Goal: Information Seeking & Learning: Check status

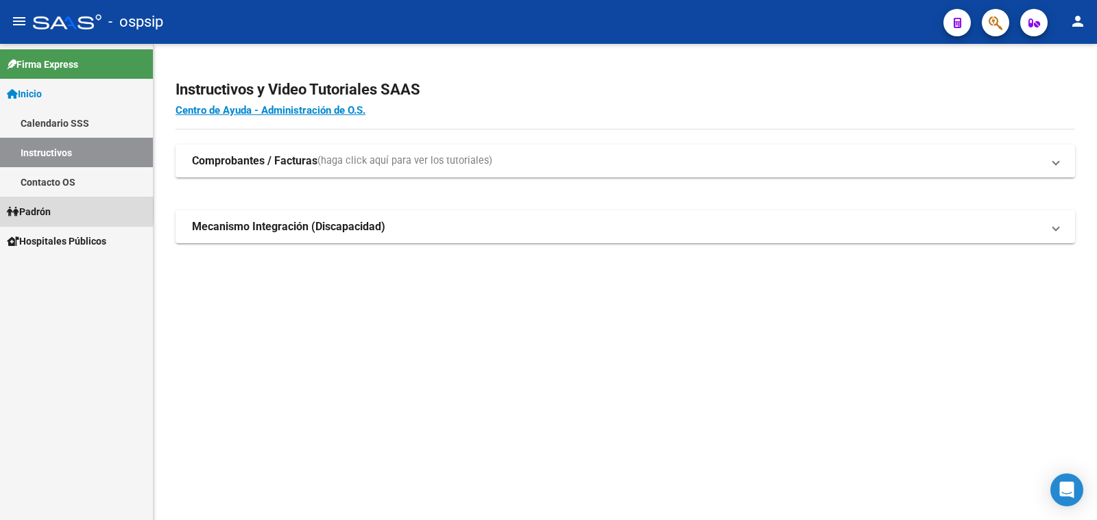
click at [51, 210] on span "Padrón" at bounding box center [29, 211] width 44 height 15
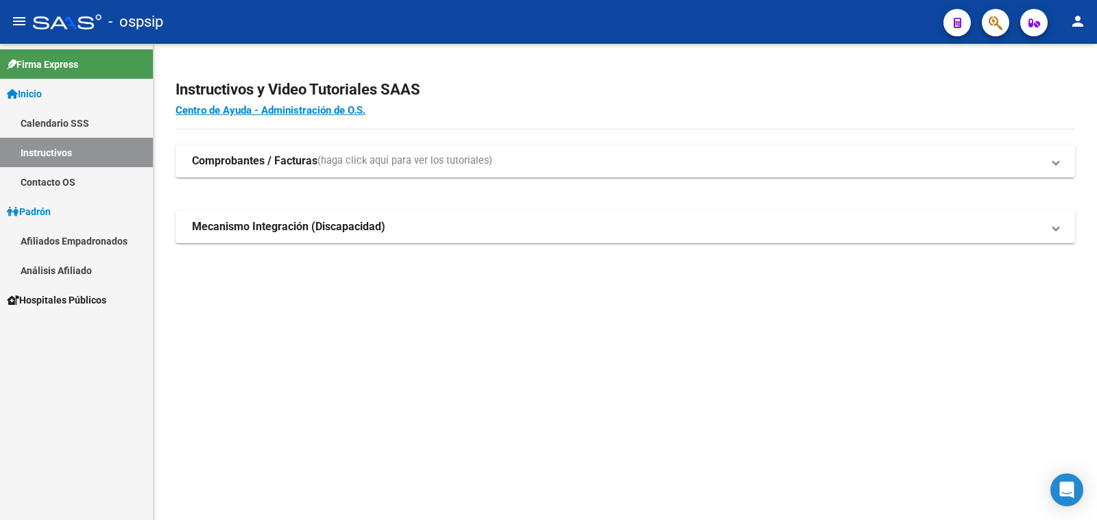
click at [71, 271] on link "Análisis Afiliado" at bounding box center [76, 270] width 153 height 29
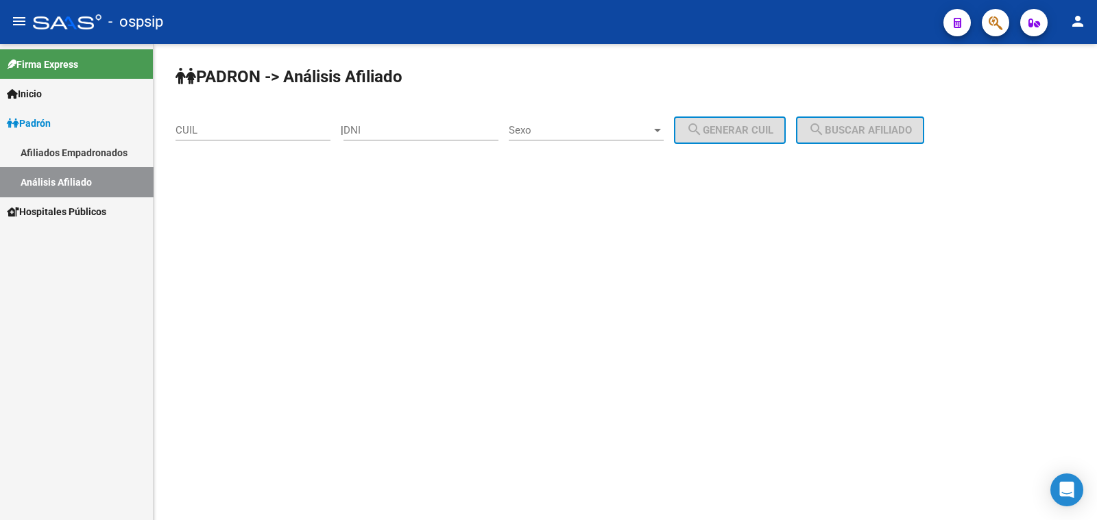
click at [396, 123] on div "DNI" at bounding box center [420, 125] width 155 height 29
drag, startPoint x: 396, startPoint y: 123, endPoint x: 370, endPoint y: 125, distance: 26.8
click at [370, 125] on input "DNI" at bounding box center [420, 130] width 155 height 12
paste input "21695663"
type input "21695663"
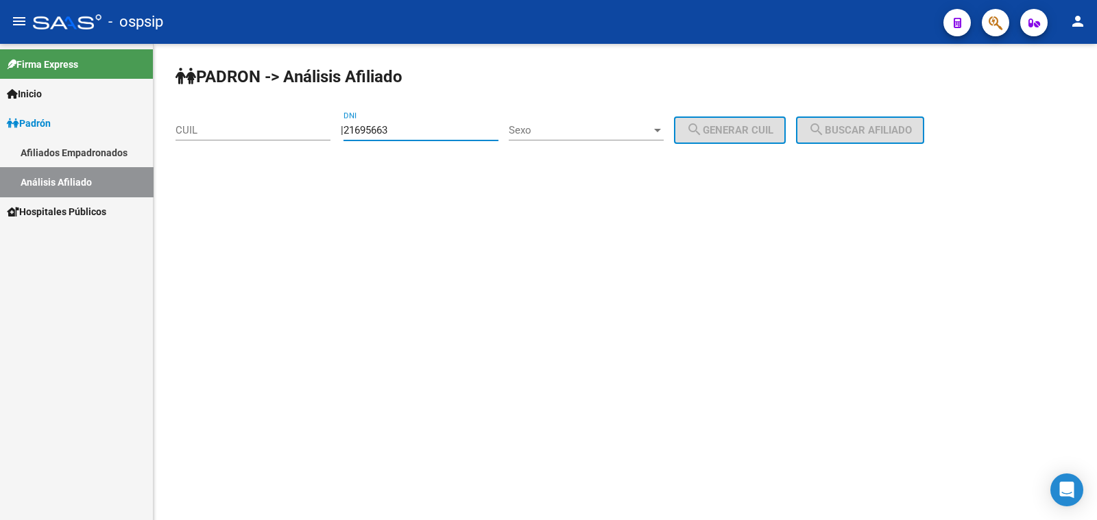
click at [607, 128] on span "Sexo" at bounding box center [580, 130] width 143 height 12
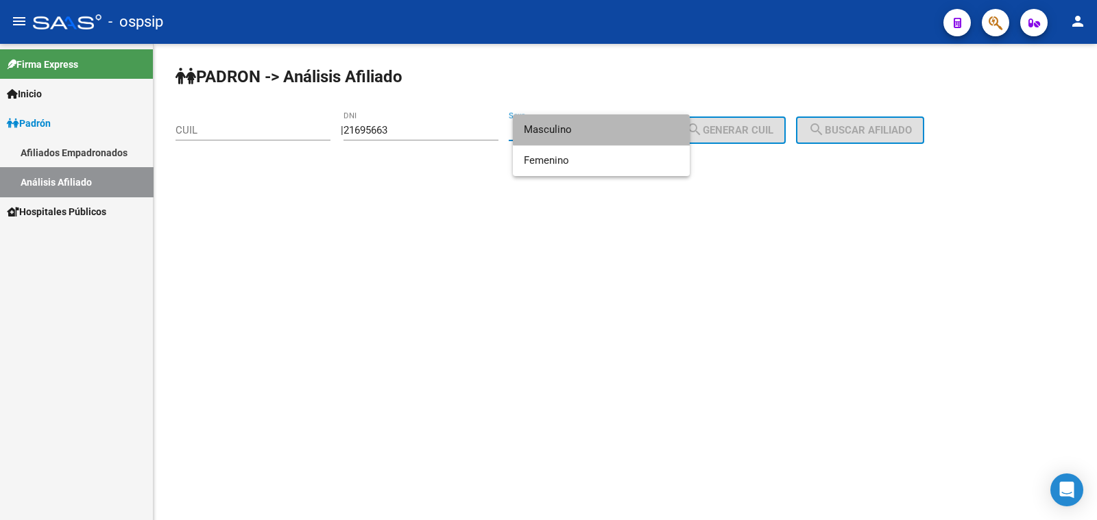
click at [607, 128] on span "Masculino" at bounding box center [601, 129] width 155 height 31
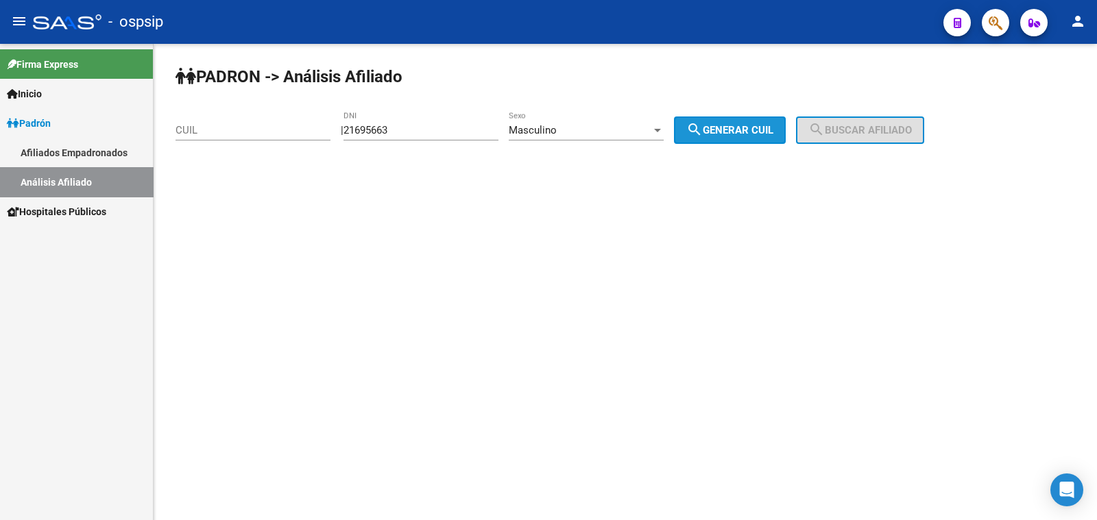
click at [744, 127] on span "search Generar CUIL" at bounding box center [729, 130] width 87 height 12
type input "20-21695663-0"
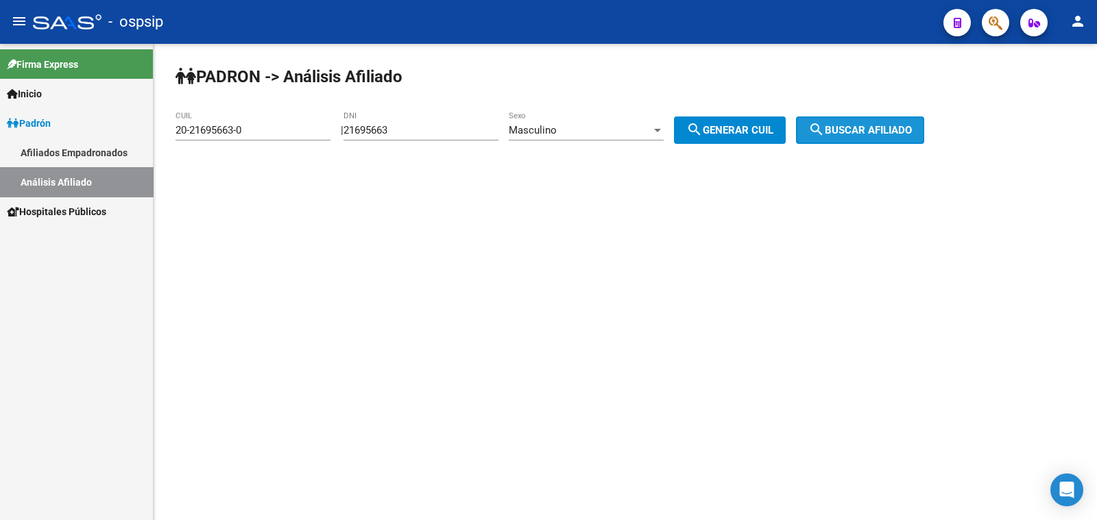
click at [866, 124] on span "search Buscar afiliado" at bounding box center [860, 130] width 104 height 12
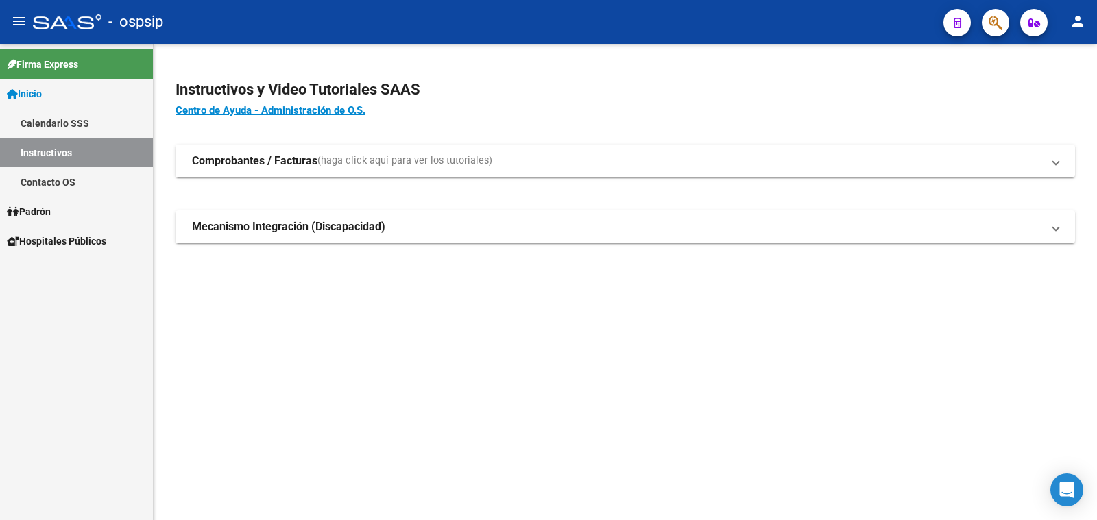
click at [35, 207] on span "Padrón" at bounding box center [29, 211] width 44 height 15
click at [58, 270] on link "Análisis Afiliado" at bounding box center [76, 270] width 153 height 29
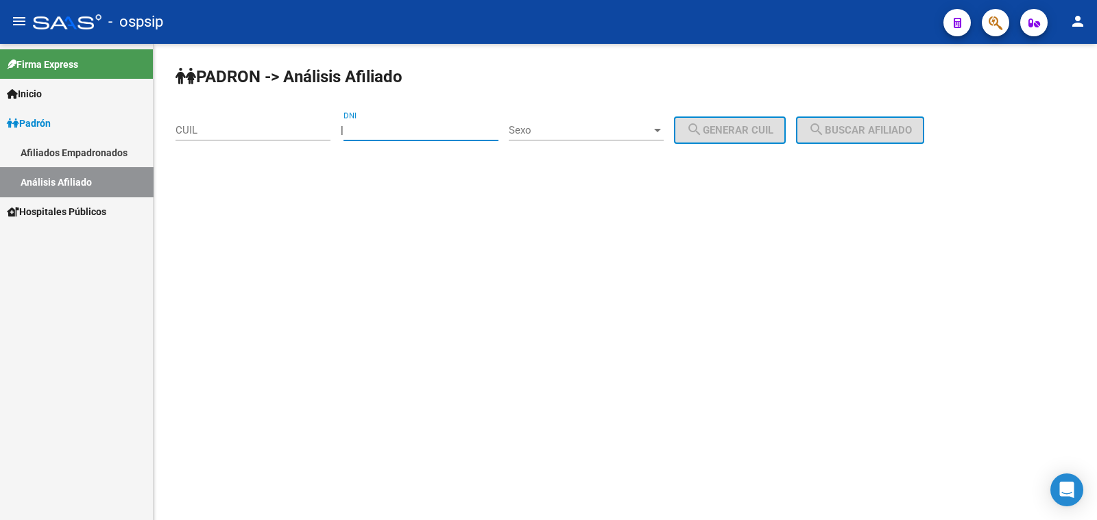
click at [396, 125] on input "DNI" at bounding box center [420, 130] width 155 height 12
type input "94001240"
click at [586, 124] on span "Sexo" at bounding box center [580, 130] width 143 height 12
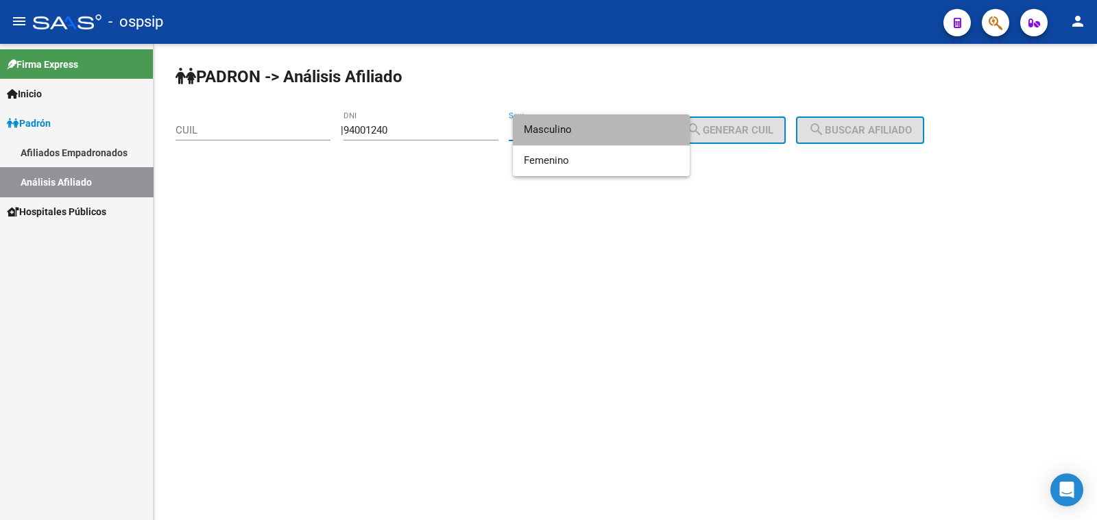
click at [599, 128] on span "Masculino" at bounding box center [601, 129] width 155 height 31
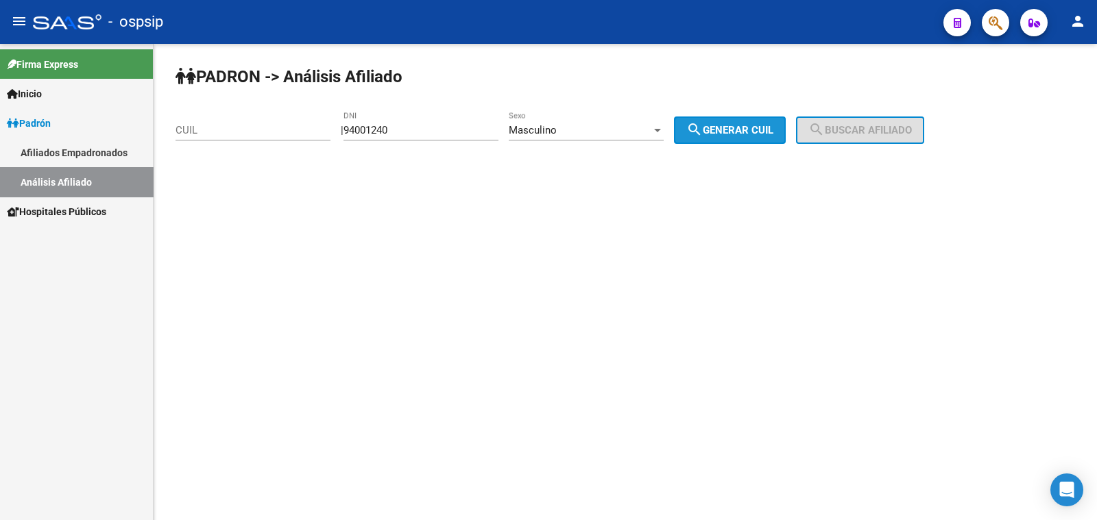
click at [771, 131] on span "search Generar CUIL" at bounding box center [729, 130] width 87 height 12
type input "20-94001240-7"
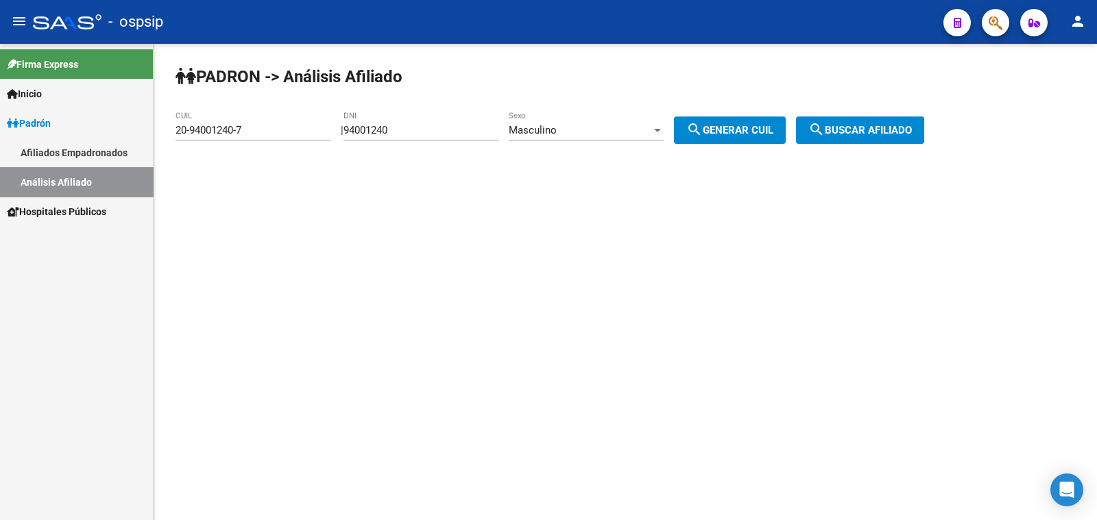
click at [857, 132] on span "search Buscar afiliado" at bounding box center [860, 130] width 104 height 12
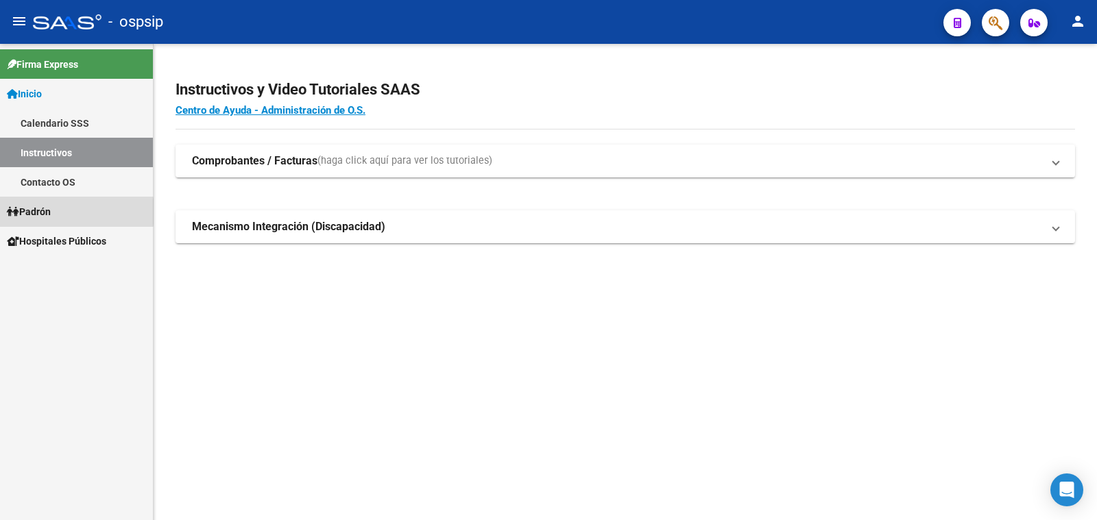
click at [37, 212] on span "Padrón" at bounding box center [29, 211] width 44 height 15
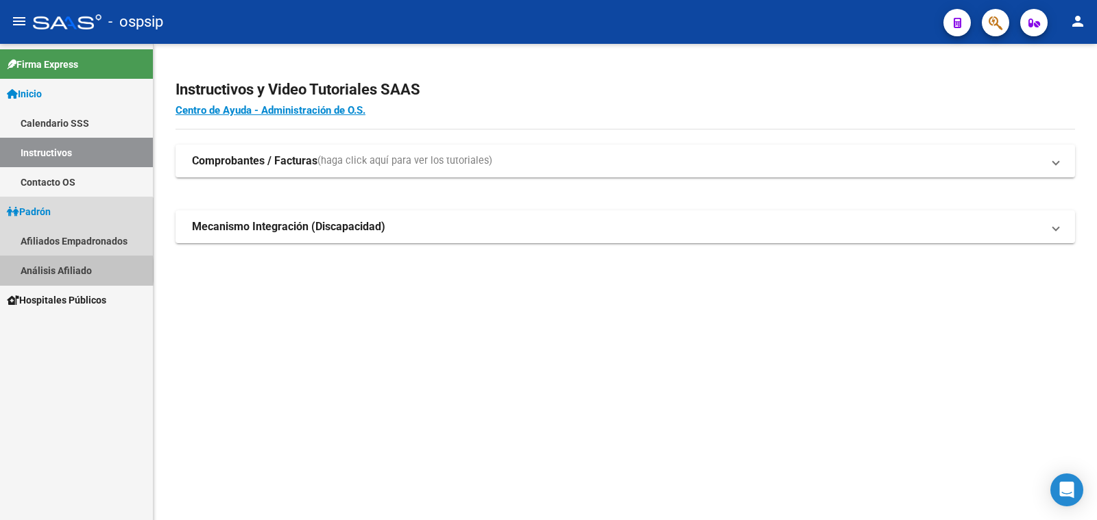
click at [75, 271] on link "Análisis Afiliado" at bounding box center [76, 270] width 153 height 29
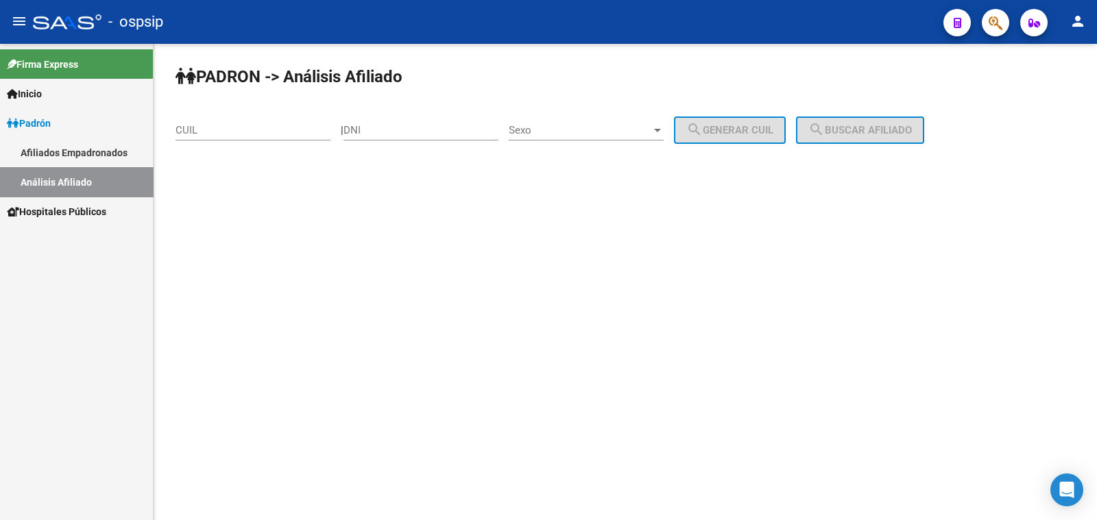
click at [412, 128] on input "DNI" at bounding box center [420, 130] width 155 height 12
type input "94001240"
click at [619, 129] on span "Sexo" at bounding box center [580, 130] width 143 height 12
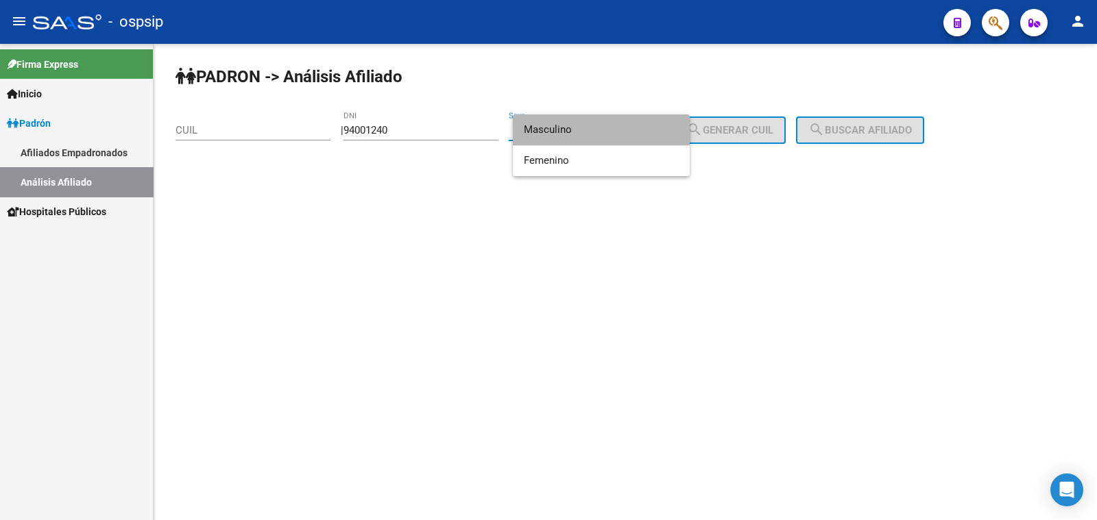
click at [619, 129] on span "Masculino" at bounding box center [601, 129] width 155 height 31
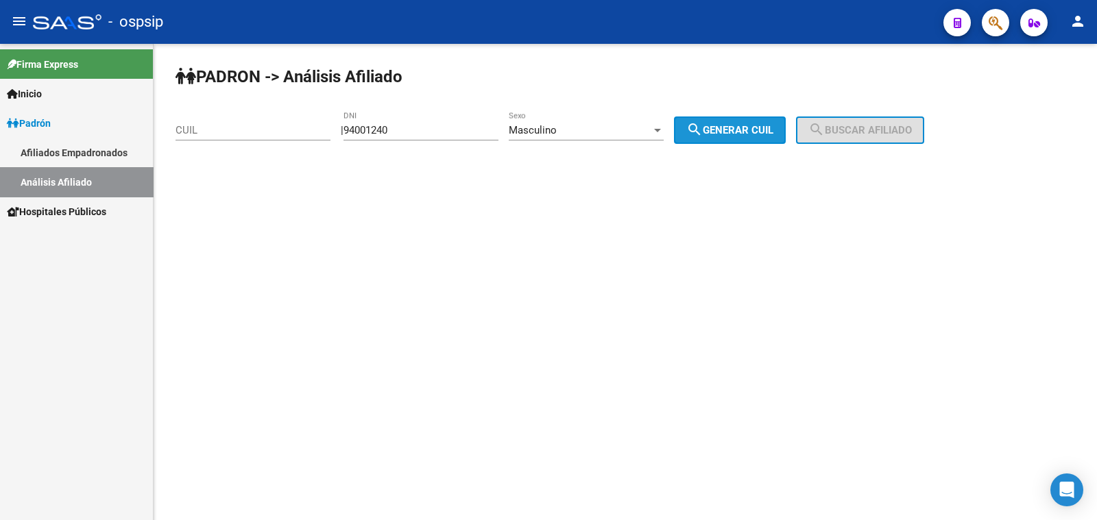
click at [762, 137] on button "search Generar CUIL" at bounding box center [730, 130] width 112 height 27
type input "20-94001240-7"
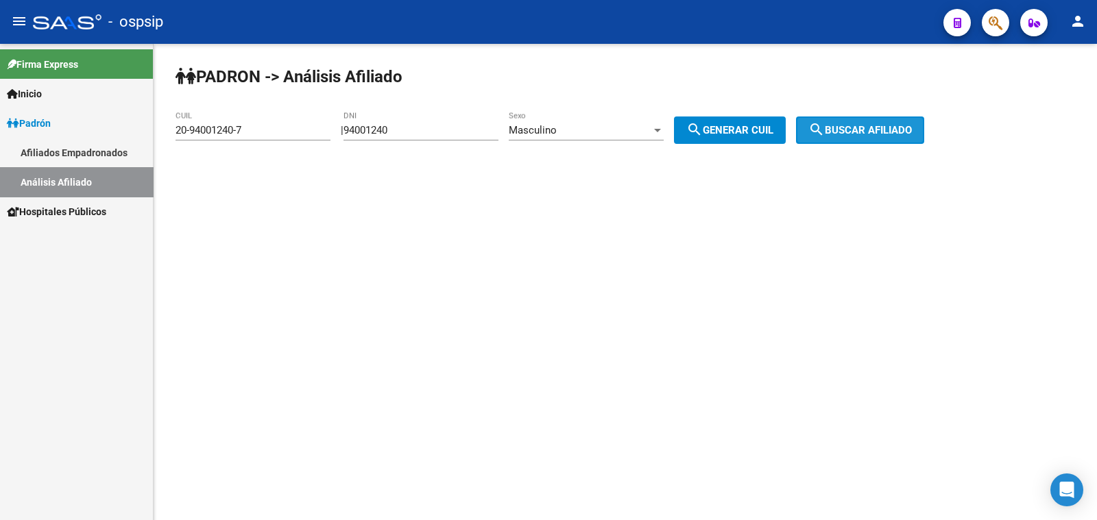
click at [870, 127] on span "search Buscar afiliado" at bounding box center [860, 130] width 104 height 12
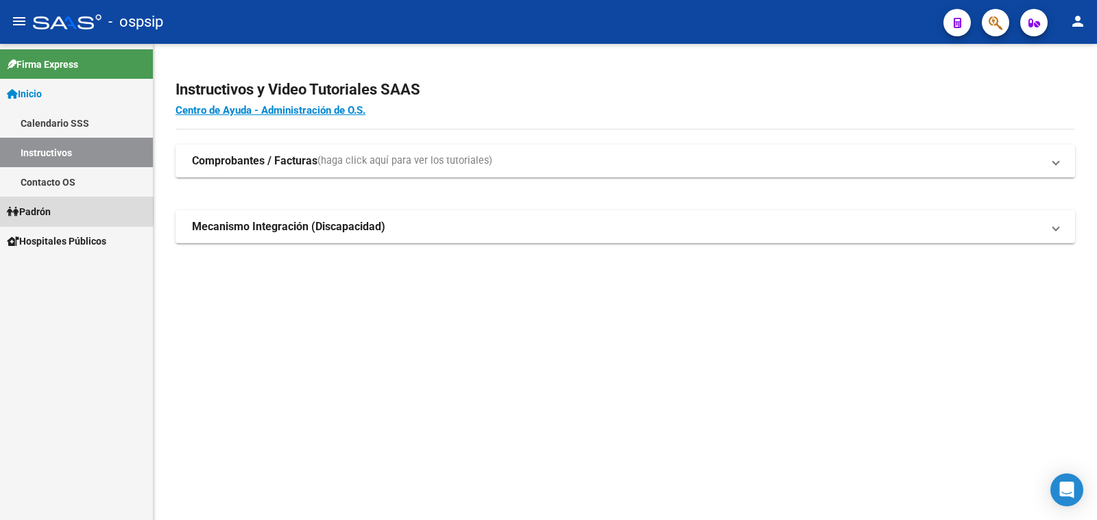
click at [36, 210] on span "Padrón" at bounding box center [29, 211] width 44 height 15
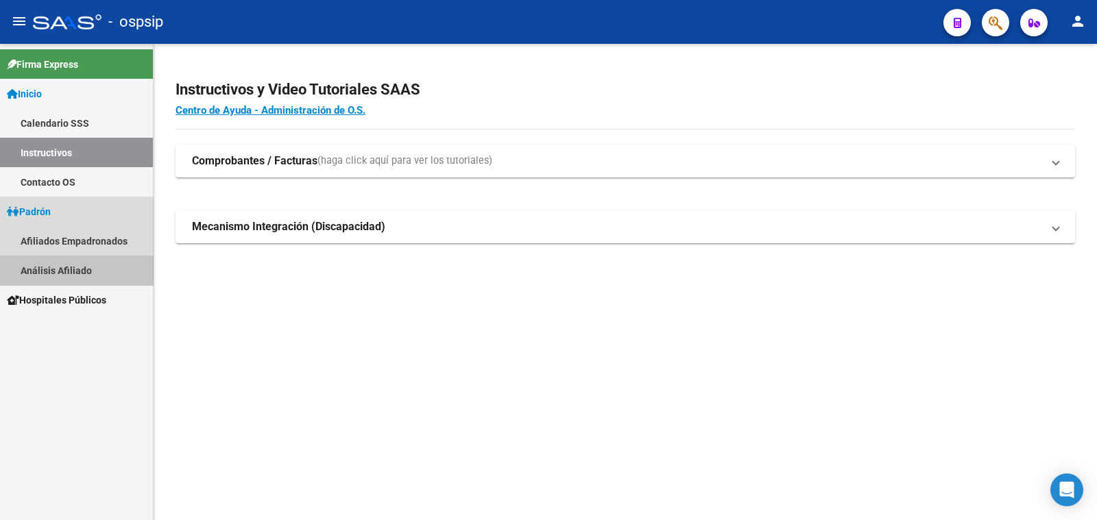
click at [44, 269] on link "Análisis Afiliado" at bounding box center [76, 270] width 153 height 29
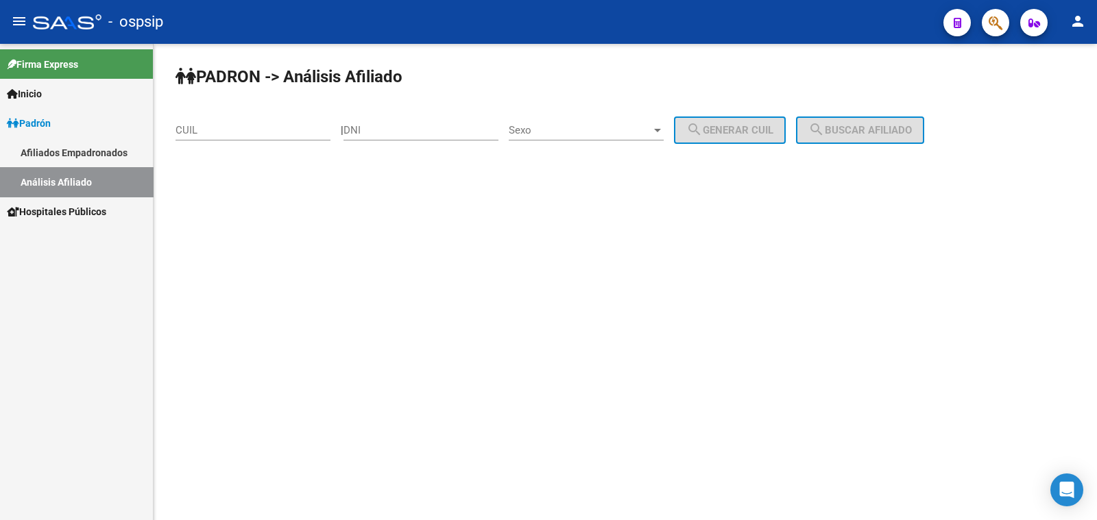
click at [401, 121] on div "DNI" at bounding box center [420, 125] width 155 height 29
type input "94001240"
click at [610, 133] on span "Sexo" at bounding box center [580, 130] width 143 height 12
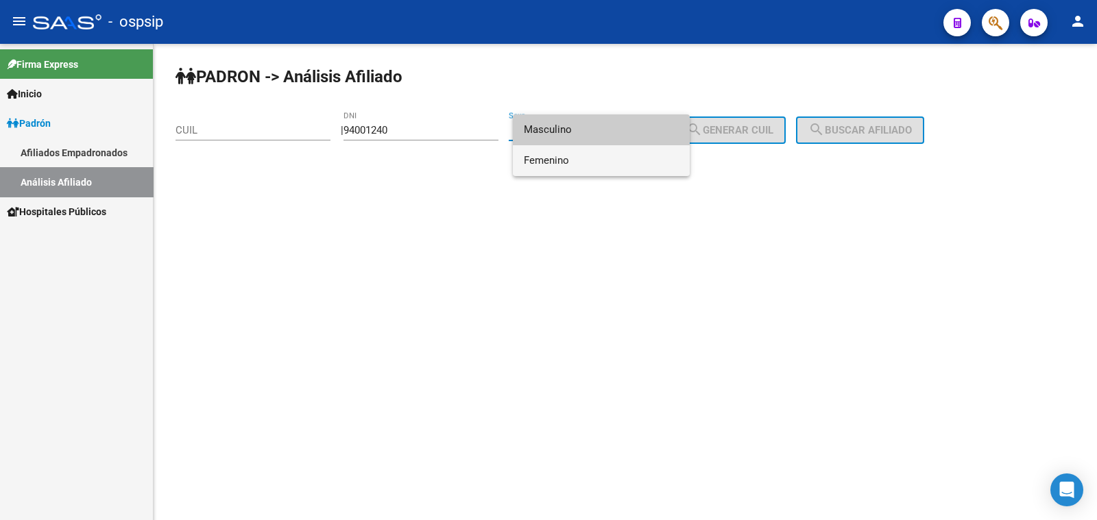
click at [631, 159] on span "Femenino" at bounding box center [601, 160] width 155 height 31
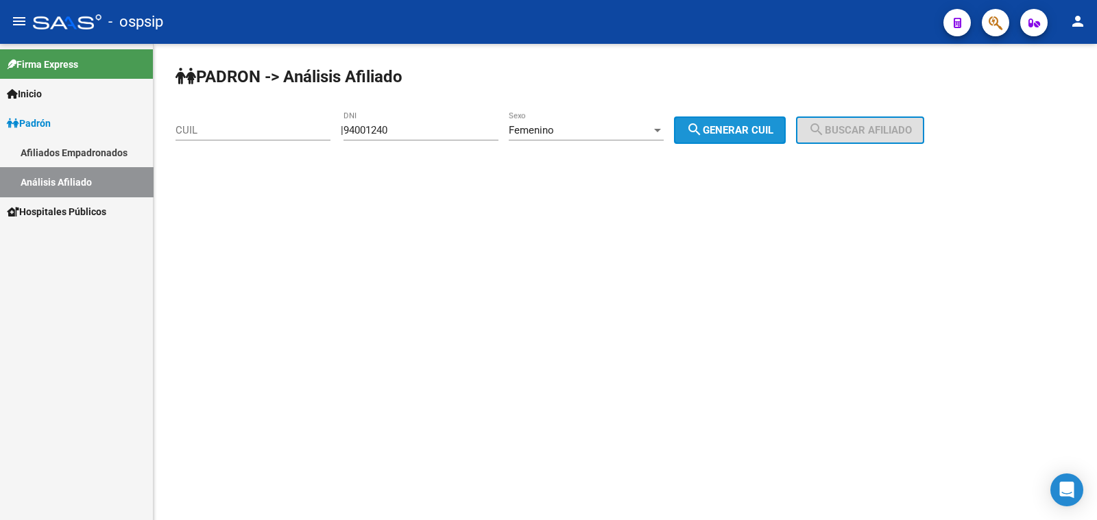
drag, startPoint x: 760, startPoint y: 123, endPoint x: 802, endPoint y: 124, distance: 42.5
click at [772, 124] on button "search Generar CUIL" at bounding box center [730, 130] width 112 height 27
type input "27-94001240-1"
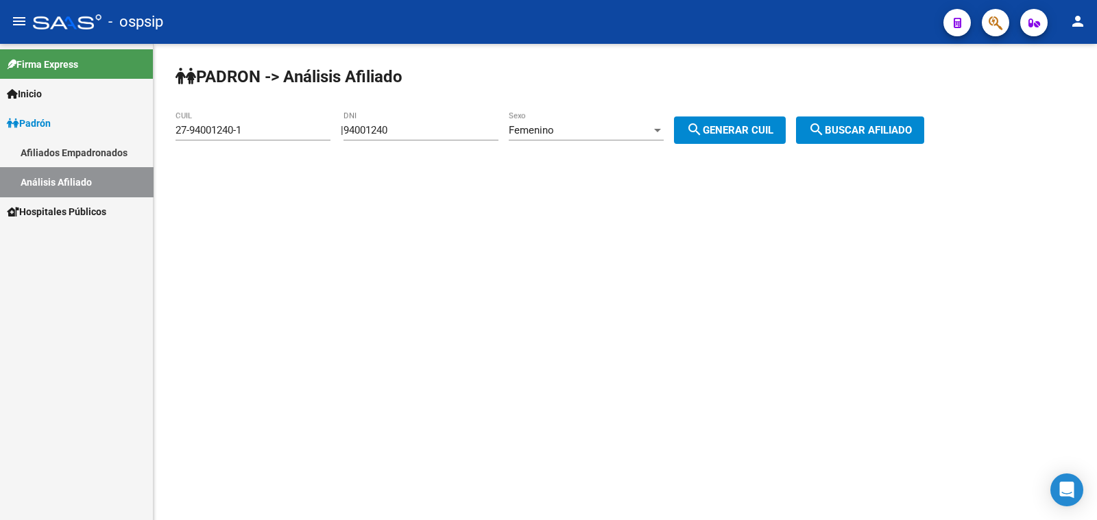
click at [871, 121] on button "search Buscar afiliado" at bounding box center [860, 130] width 128 height 27
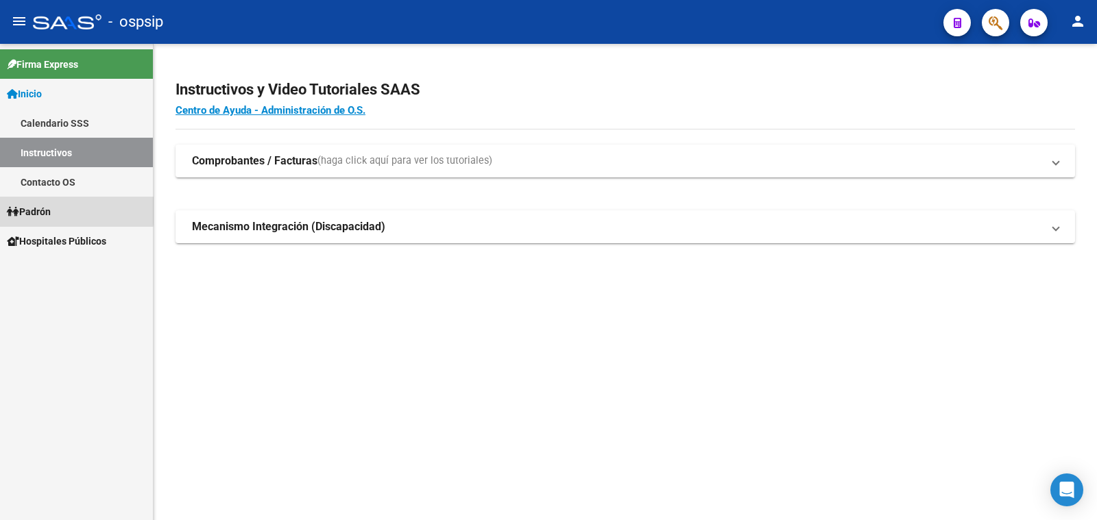
click at [19, 210] on span "Padrón" at bounding box center [29, 211] width 44 height 15
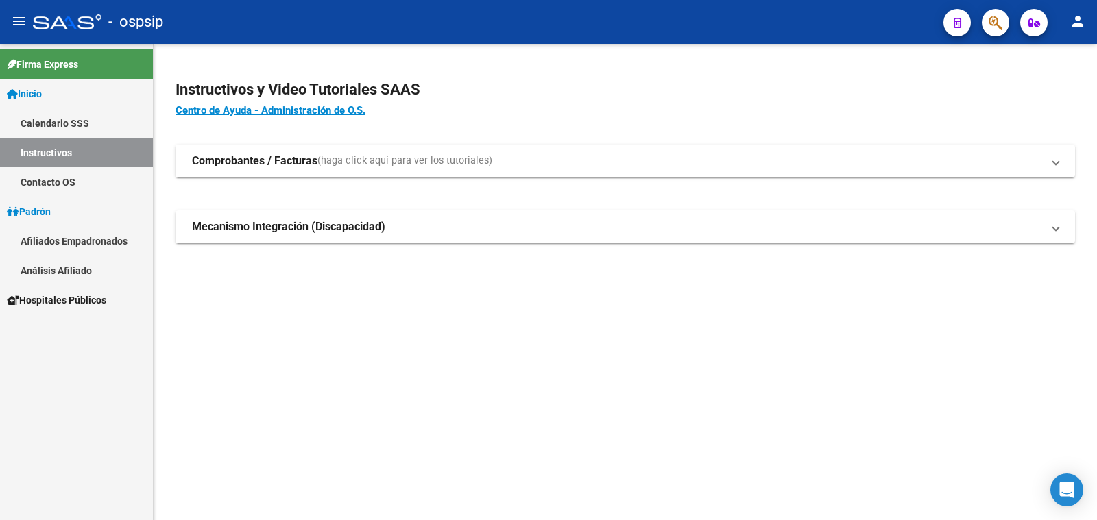
click at [69, 271] on link "Análisis Afiliado" at bounding box center [76, 270] width 153 height 29
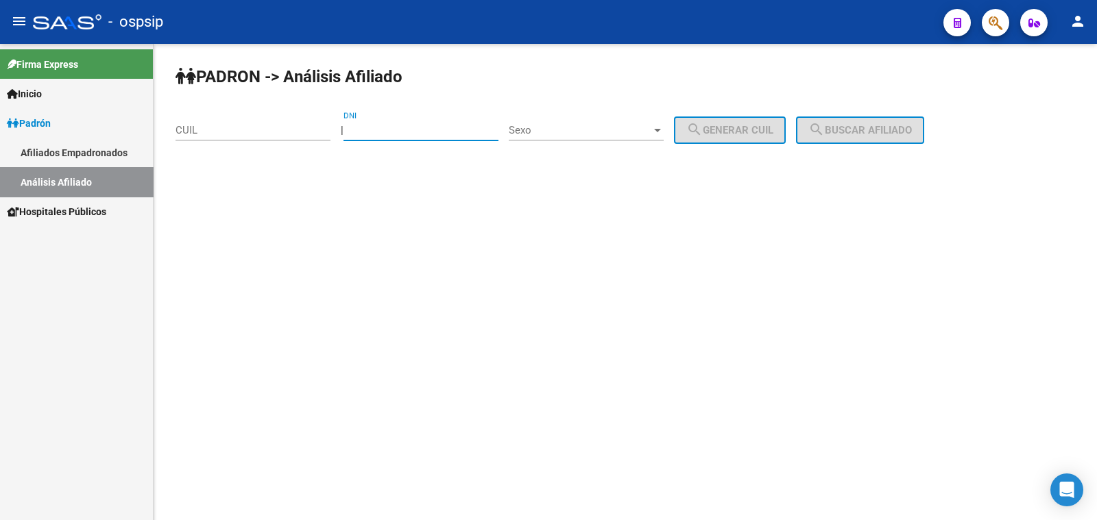
click at [433, 125] on input "DNI" at bounding box center [420, 130] width 155 height 12
type input "94001240"
click at [586, 133] on span "Sexo" at bounding box center [580, 130] width 143 height 12
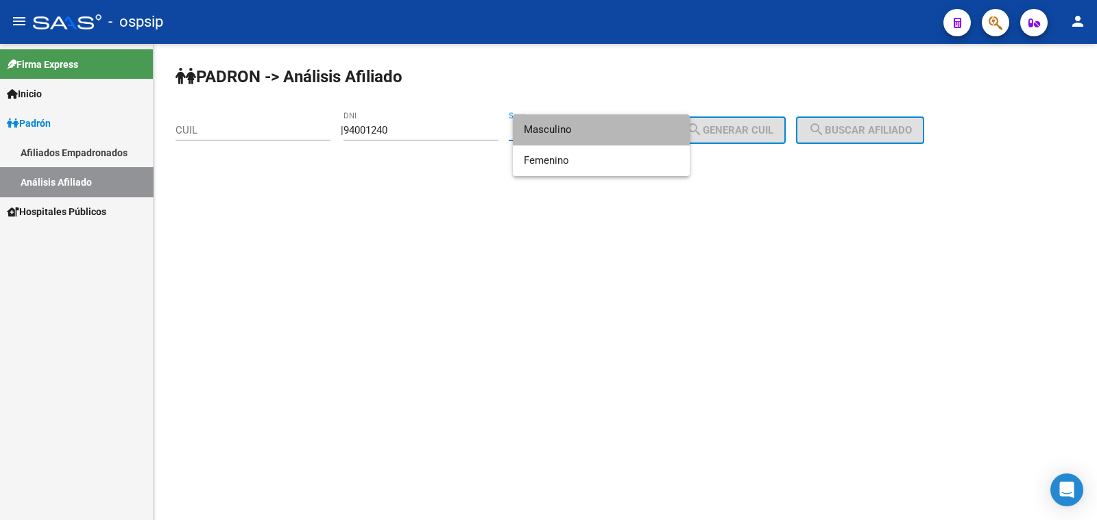
click at [591, 132] on span "Masculino" at bounding box center [601, 129] width 155 height 31
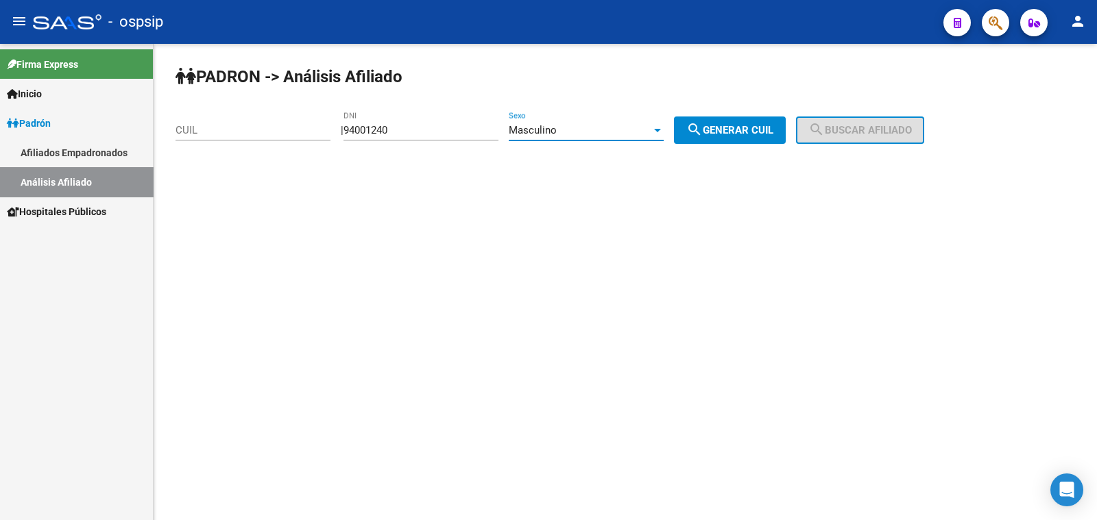
click at [749, 125] on span "search Generar CUIL" at bounding box center [729, 130] width 87 height 12
click at [860, 126] on span "search Buscar afiliado" at bounding box center [860, 130] width 104 height 12
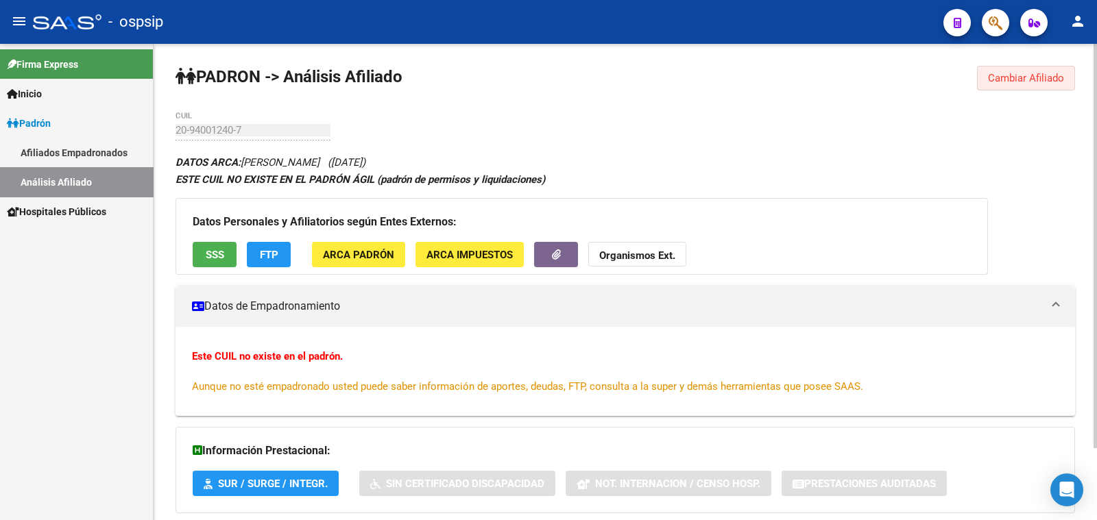
click at [1022, 75] on span "Cambiar Afiliado" at bounding box center [1026, 78] width 76 height 12
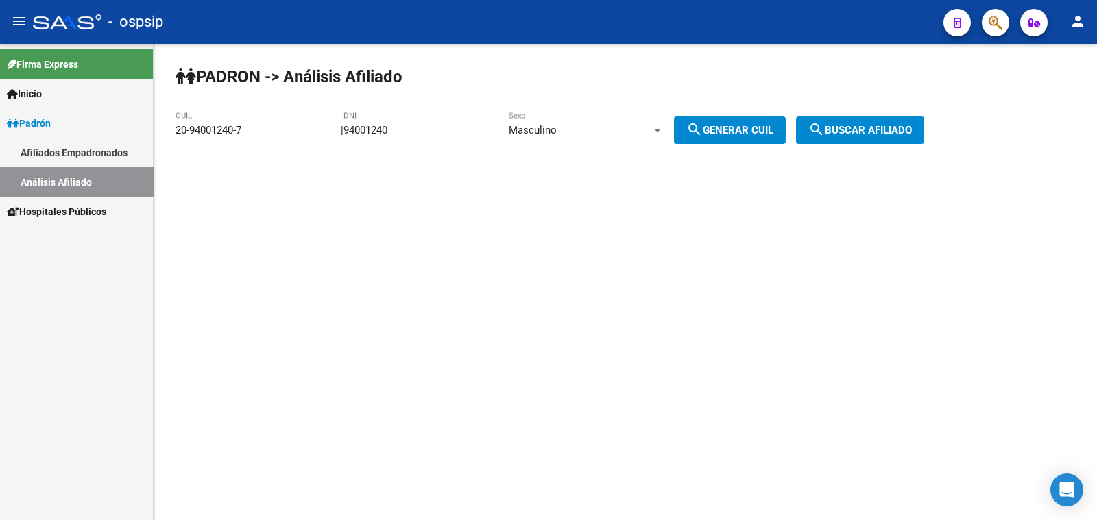
click at [286, 123] on div "20-94001240-7 CUIL" at bounding box center [253, 125] width 155 height 29
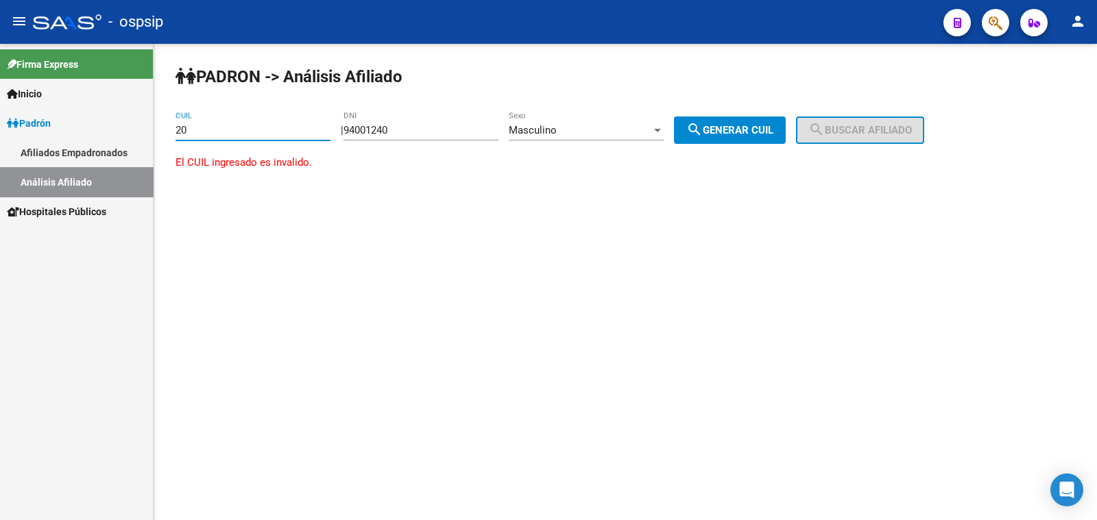
type input "2"
click at [470, 128] on input "94001240" at bounding box center [420, 130] width 155 height 12
type input "9"
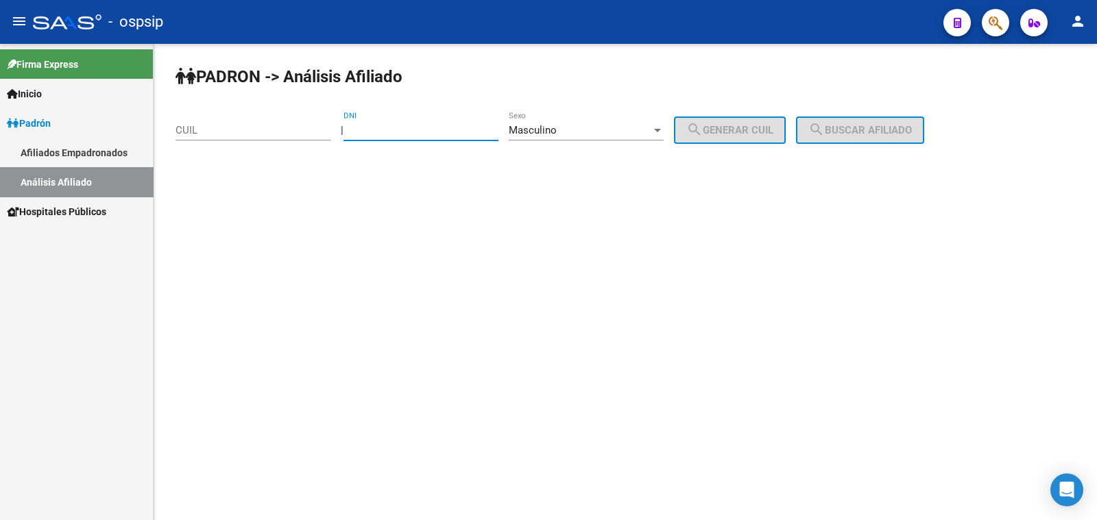
click at [218, 132] on input "CUIL" at bounding box center [253, 130] width 155 height 12
type input "1"
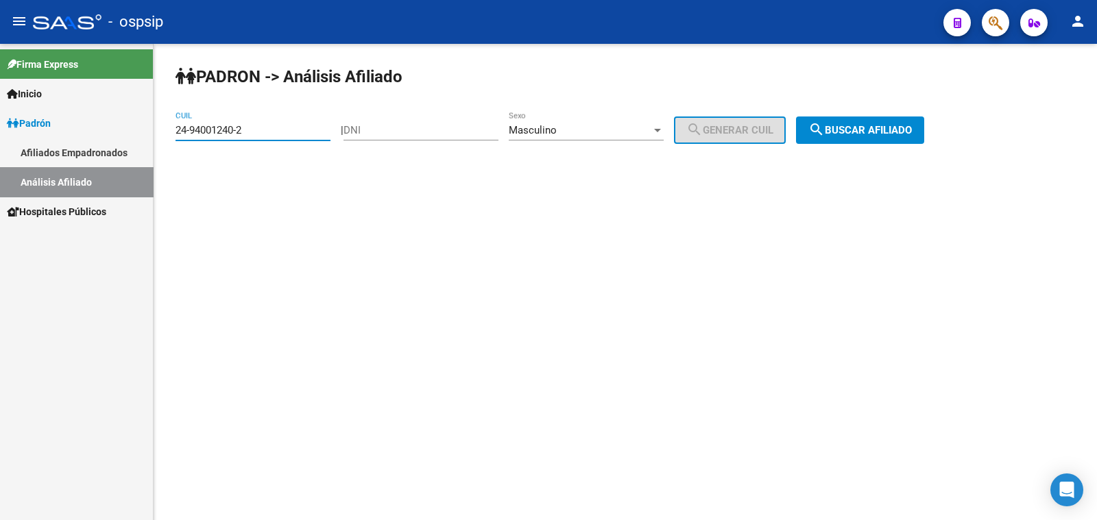
type input "24-94001240-2"
click at [876, 132] on span "search Buscar afiliado" at bounding box center [860, 130] width 104 height 12
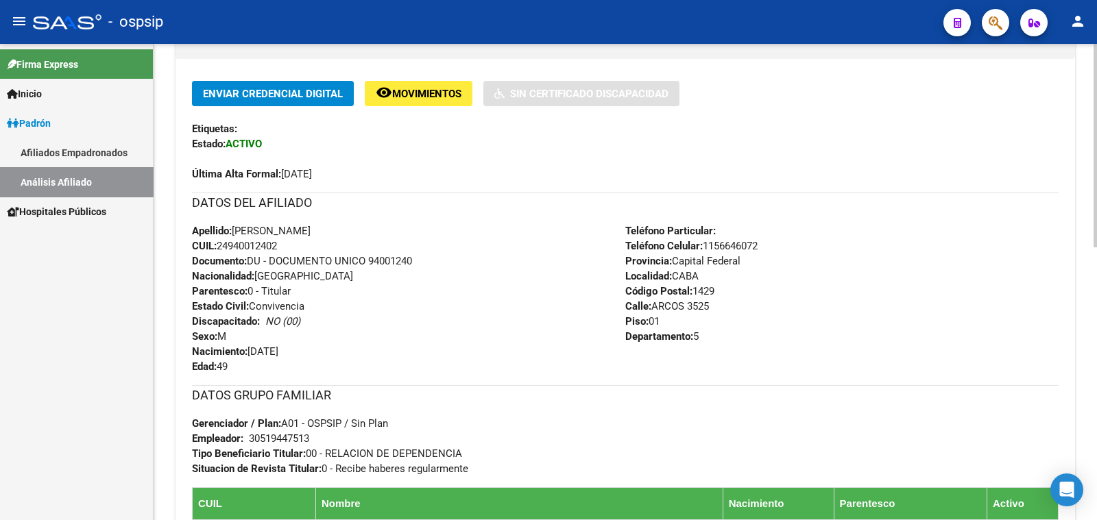
scroll to position [342, 0]
